Goal: Information Seeking & Learning: Learn about a topic

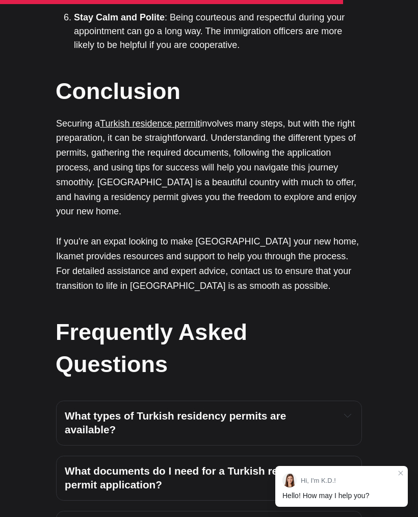
scroll to position [2645, 0]
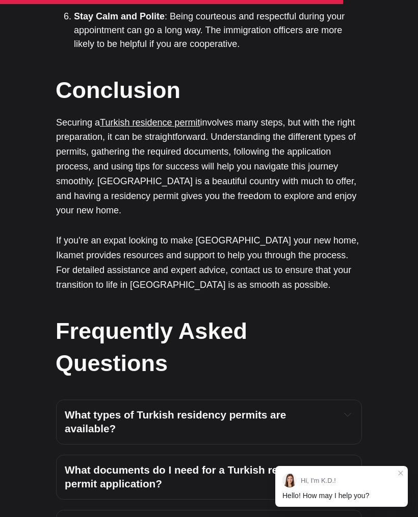
click at [346, 408] on button "Expand toggle to read content" at bounding box center [347, 414] width 11 height 12
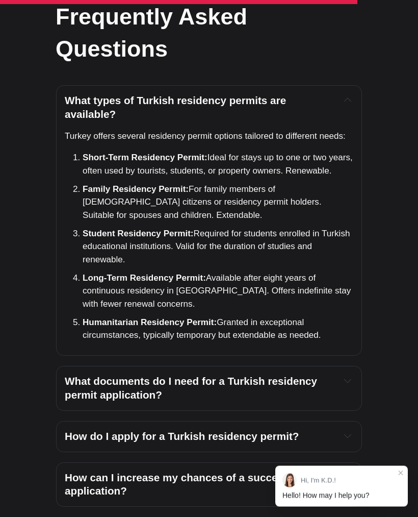
scroll to position [3003, 0]
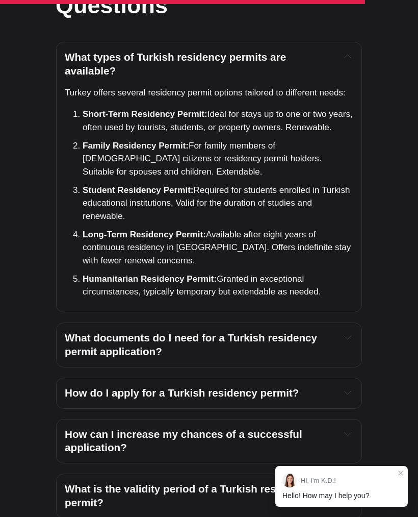
click at [331, 331] on h4 "What documents do I need for a Turkish residency permit application?" at bounding box center [199, 345] width 268 height 28
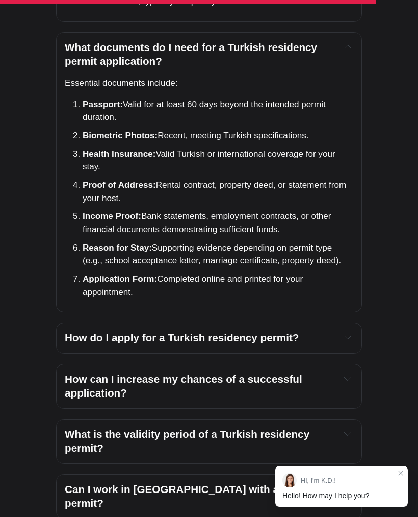
scroll to position [3293, 0]
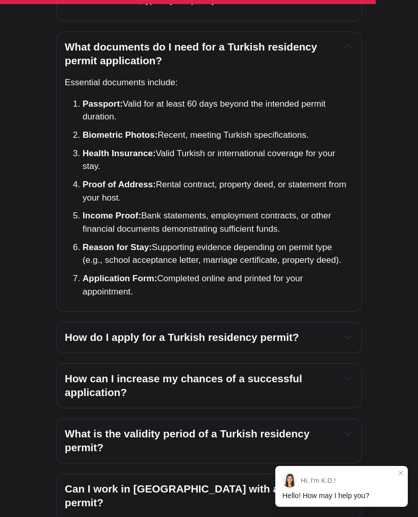
click at [347, 330] on button "Expand toggle to read content" at bounding box center [347, 336] width 11 height 12
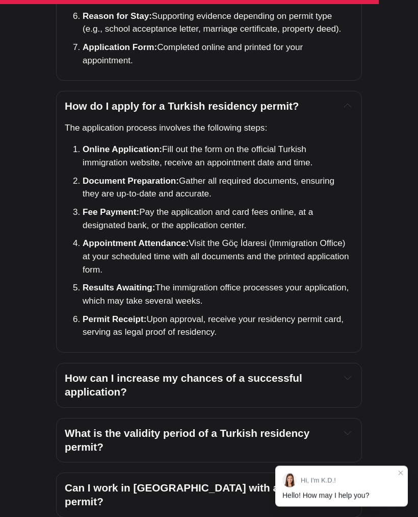
scroll to position [3524, 0]
click at [337, 371] on div "How can I increase my chances of a successful application?" at bounding box center [209, 385] width 289 height 28
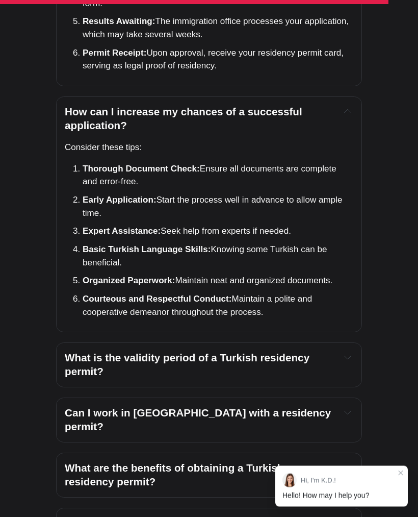
scroll to position [3783, 0]
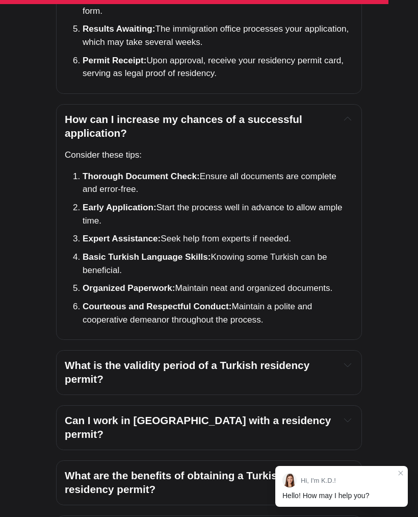
click at [342, 358] on div "What is the validity period of a Turkish residency permit?" at bounding box center [209, 372] width 289 height 28
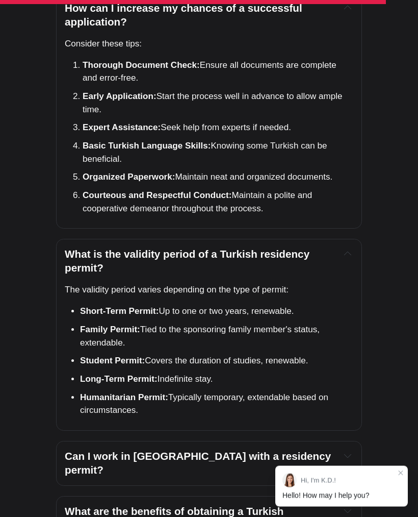
scroll to position [3895, 0]
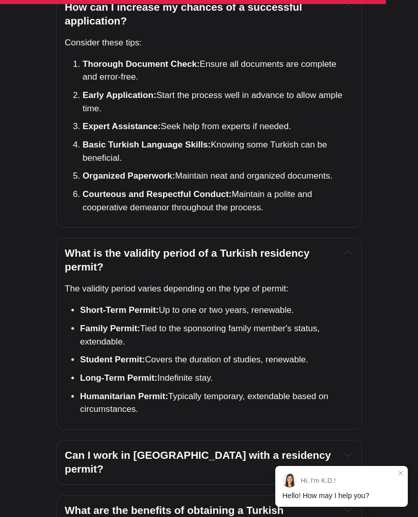
click at [342, 448] on button "Expand toggle to read content" at bounding box center [347, 454] width 11 height 12
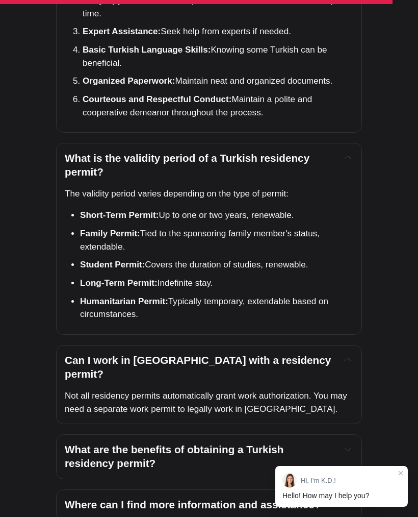
scroll to position [3991, 0]
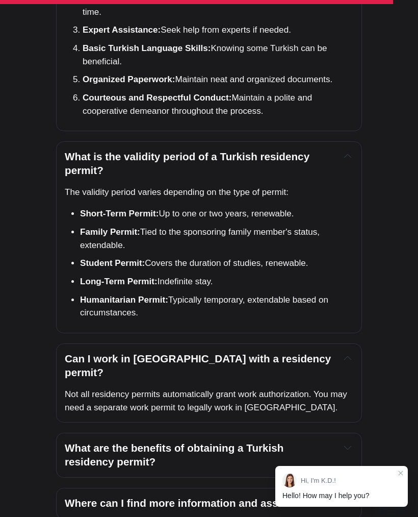
click at [342, 441] on div "What are the benefits of obtaining a Turkish residency permit?" at bounding box center [209, 455] width 289 height 28
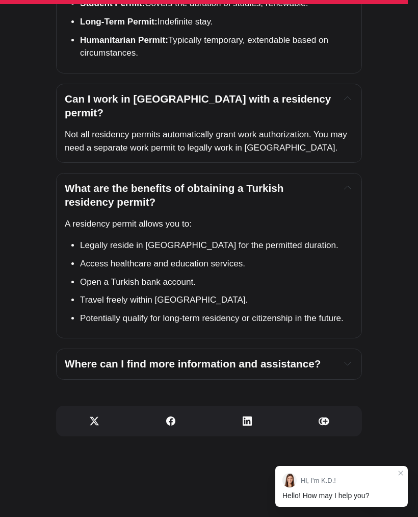
scroll to position [4251, 0]
click at [344, 359] on icon "Expand toggle to read content" at bounding box center [347, 362] width 7 height 7
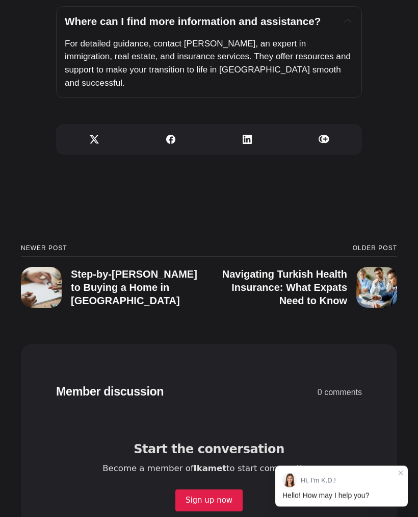
scroll to position [4594, 0]
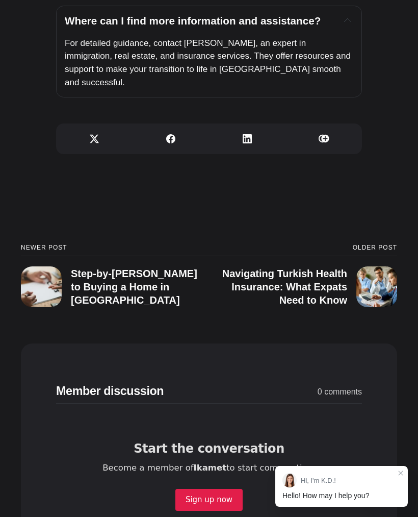
click at [117, 268] on h3 "Step-by-[PERSON_NAME] to Buying a Home in [GEOGRAPHIC_DATA]" at bounding box center [134, 287] width 126 height 38
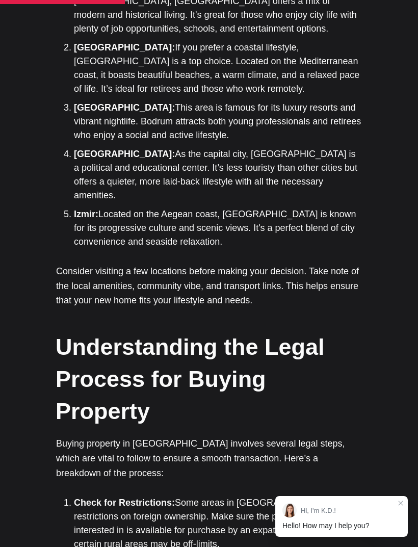
scroll to position [1203, 0]
